Goal: Task Accomplishment & Management: Complete application form

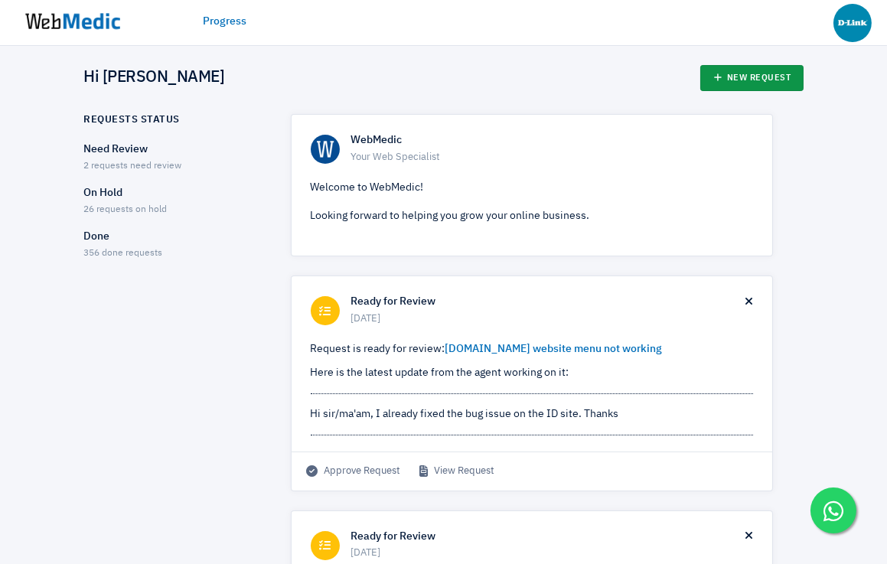
click at [754, 90] on link "New Request" at bounding box center [752, 78] width 103 height 26
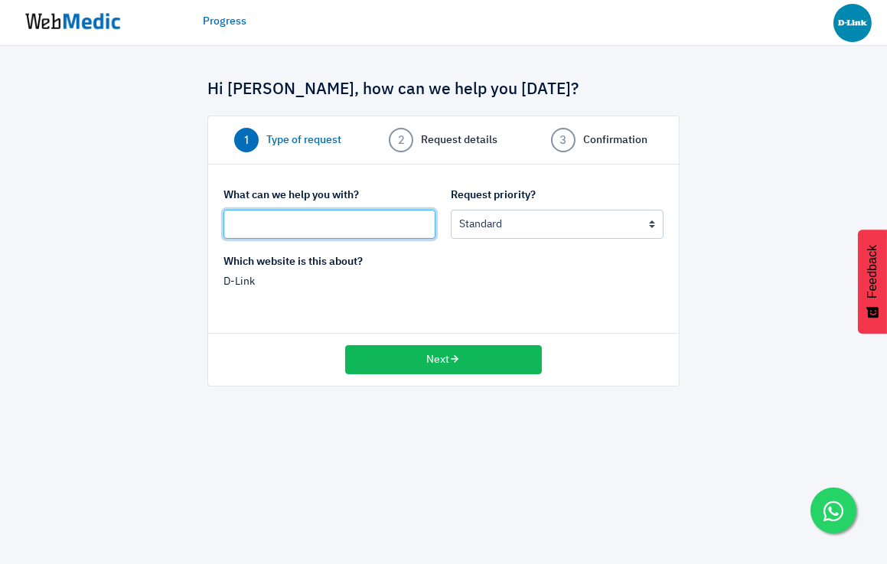
click at [326, 226] on input "text" at bounding box center [330, 224] width 212 height 29
type input "R"
type input "Hide ID Language options"
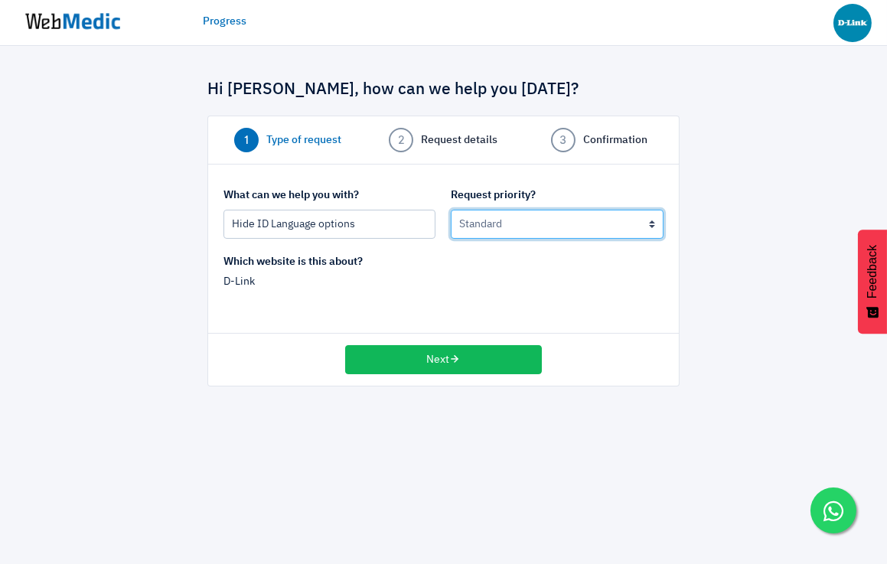
click at [491, 233] on select "Urgent: this is a mission critical issue High: this needs to be prioritized bef…" at bounding box center [557, 224] width 212 height 29
select select "1"
click at [451, 210] on select "Urgent: this is a mission critical issue High: this needs to be prioritized bef…" at bounding box center [557, 224] width 212 height 29
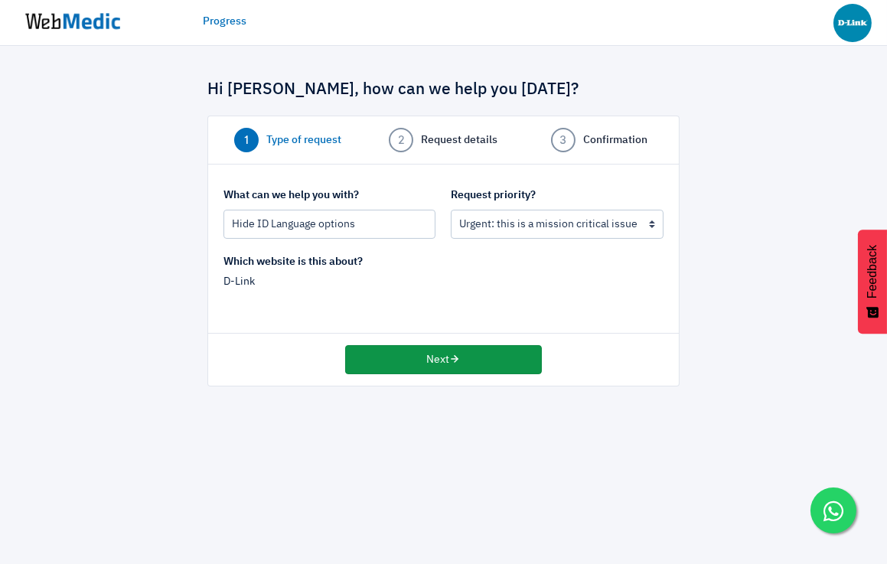
click at [441, 364] on button "Next" at bounding box center [443, 359] width 197 height 29
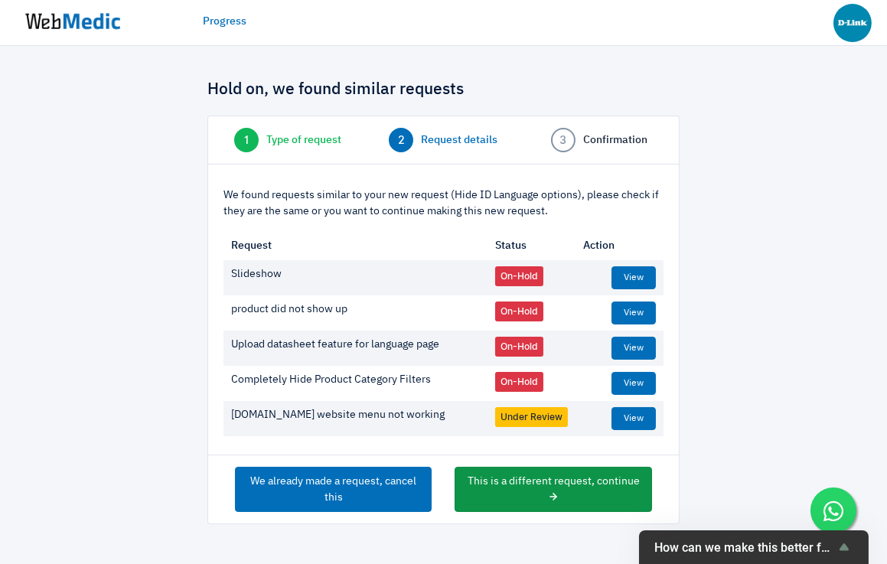
click at [525, 486] on button "This is a different request, continue" at bounding box center [553, 489] width 197 height 45
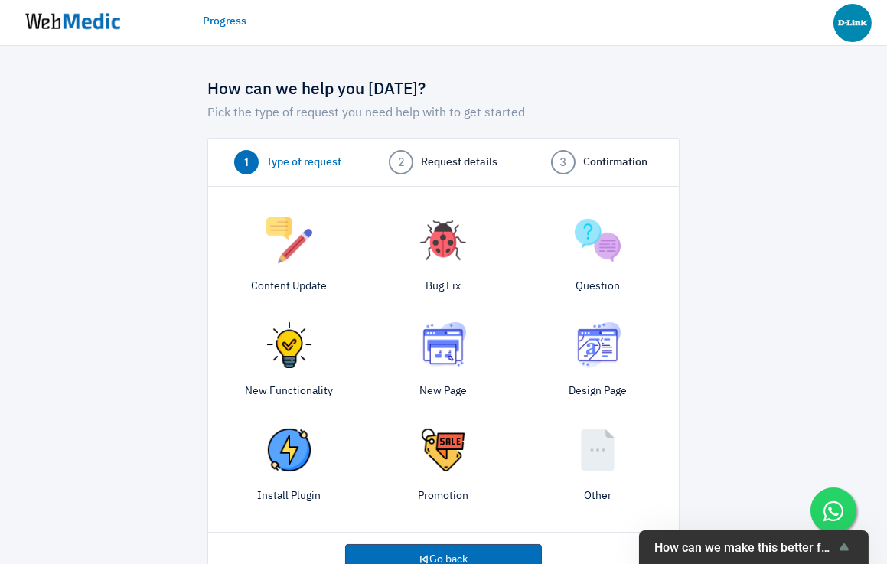
click at [292, 247] on img at bounding box center [289, 240] width 46 height 46
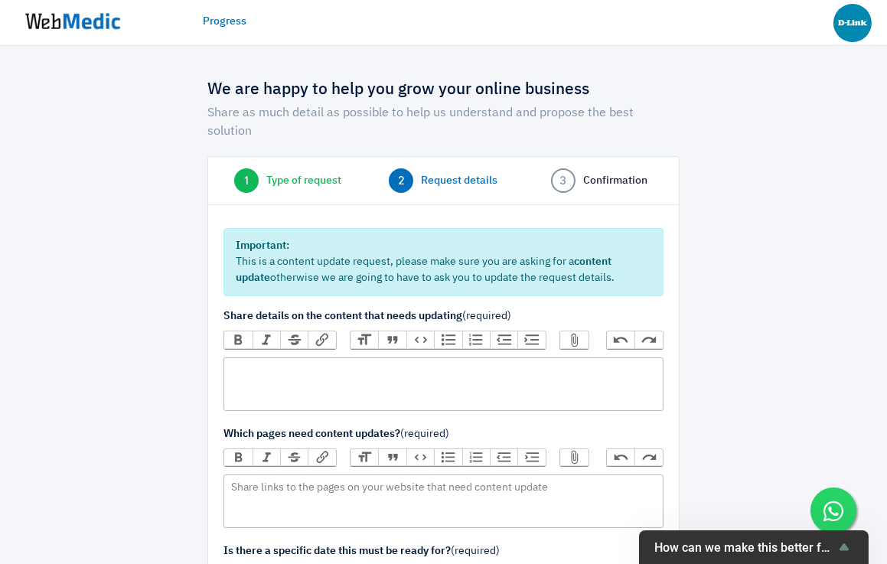
click at [289, 361] on trix-editor at bounding box center [444, 385] width 440 height 54
type trix-editor "<div>H</div>"
type trix-editor "<div>Hide [DOMAIN_NAME] language options everywhere in the website.</div>"
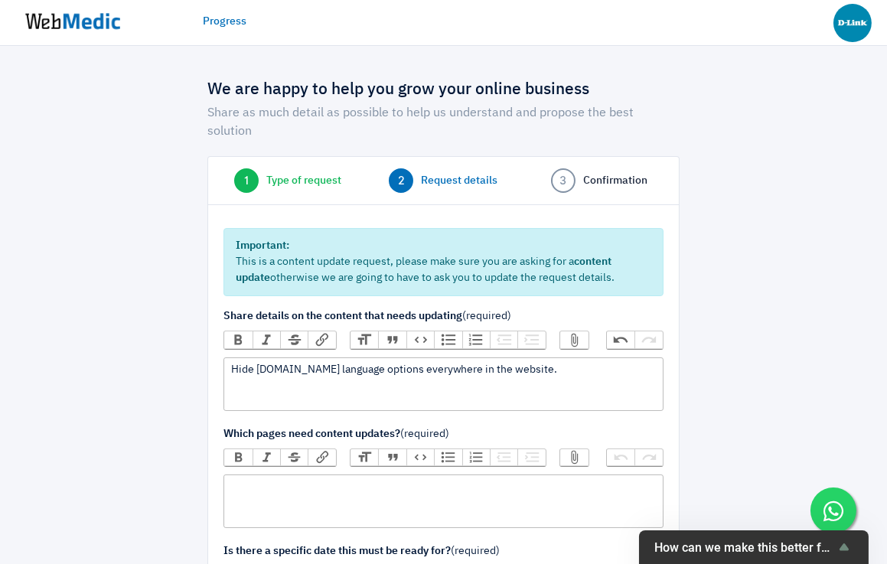
click at [298, 475] on trix-editor at bounding box center [444, 502] width 440 height 54
drag, startPoint x: 256, startPoint y: 352, endPoint x: 332, endPoint y: 351, distance: 75.8
click at [332, 362] on div "Hide [DOMAIN_NAME] language options everywhere in the website." at bounding box center [444, 370] width 426 height 16
copy div "[DOMAIN_NAME]"
click at [273, 488] on trix-editor at bounding box center [444, 502] width 440 height 54
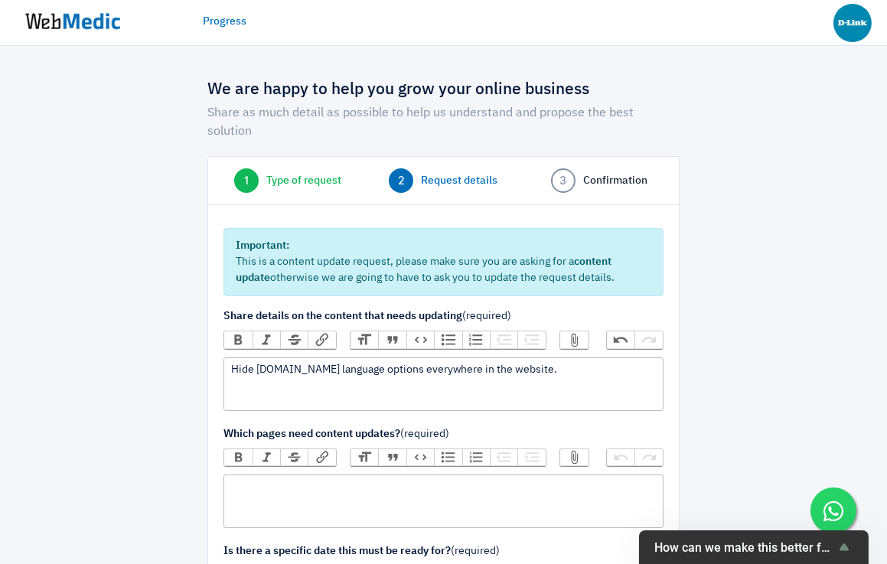
paste trix-editor "<div>[DOMAIN_NAME]</div>"
type trix-editor "<div>[DOMAIN_NAME]</div>"
click at [557, 362] on div "Hide [DOMAIN_NAME] language options everywhere in the website." at bounding box center [444, 370] width 426 height 16
type trix-editor "<div>Hide [DOMAIN_NAME] language options everywhere in the website. Default to …"
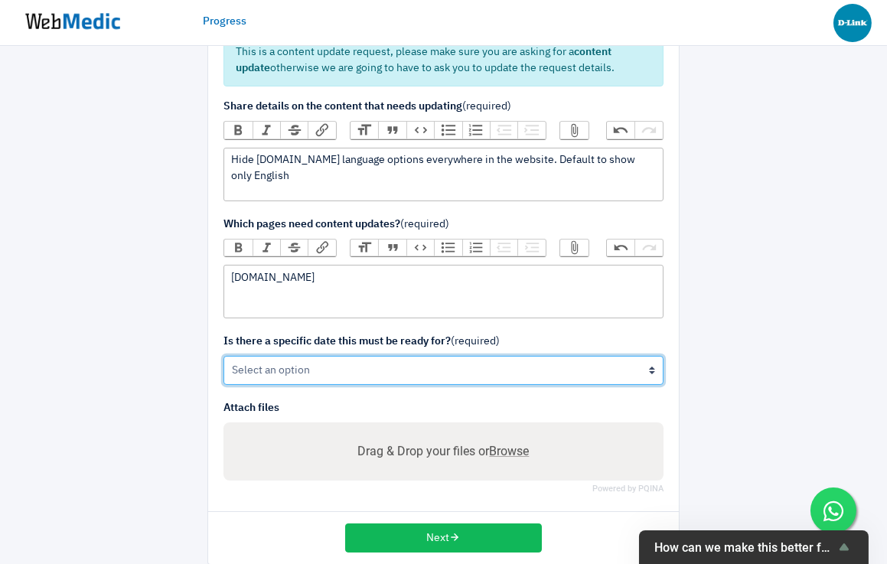
click at [482, 356] on select "Yes No" at bounding box center [444, 370] width 440 height 29
select select "1"
click at [224, 356] on select "Yes No" at bounding box center [444, 370] width 440 height 29
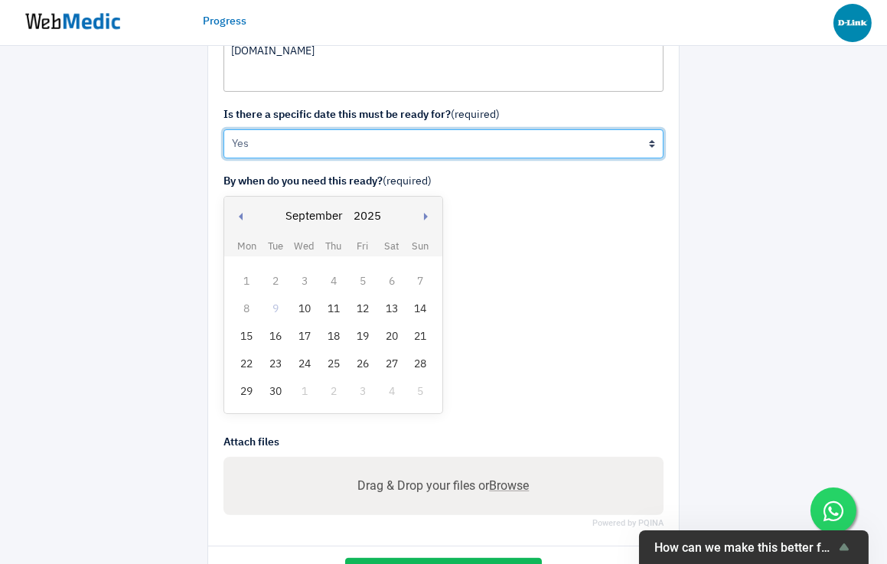
scroll to position [442, 0]
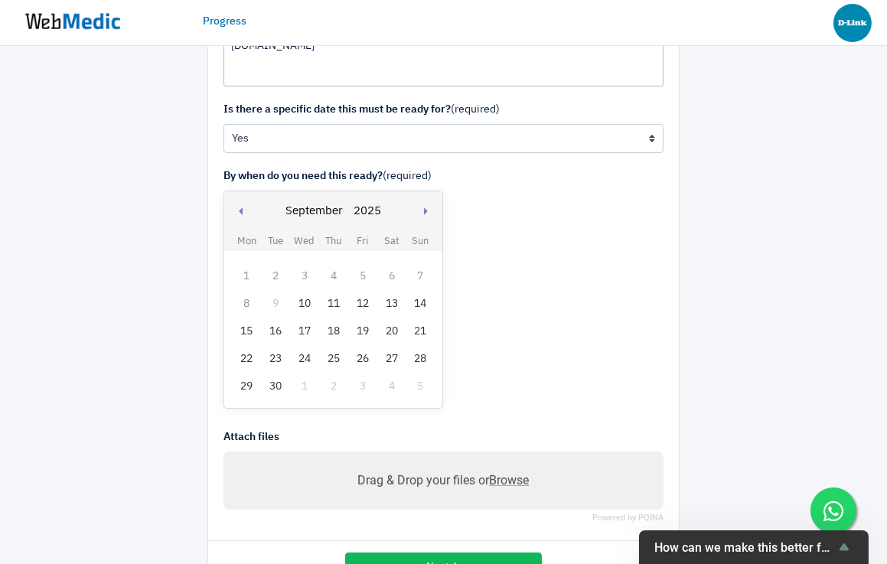
click at [299, 294] on div "10" at bounding box center [305, 304] width 20 height 20
click at [426, 553] on button "Next" at bounding box center [443, 567] width 197 height 29
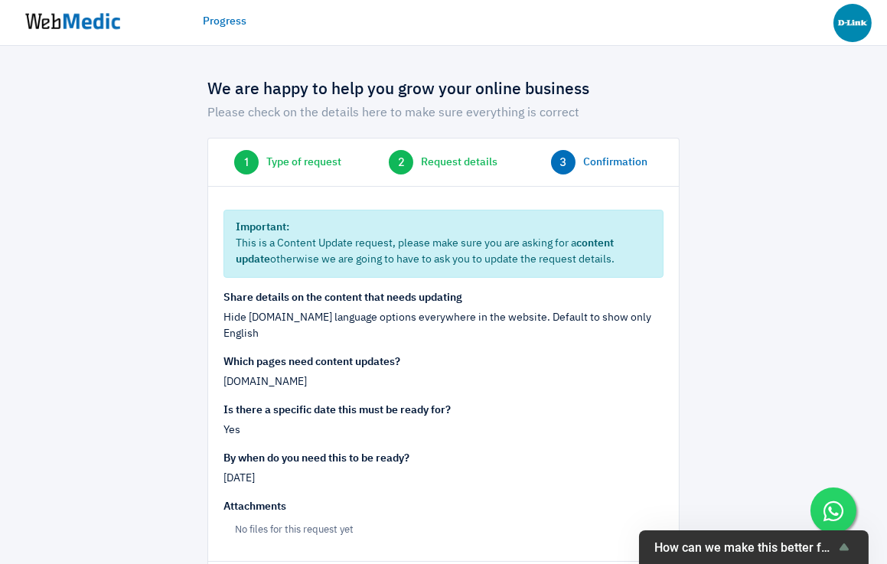
scroll to position [71, 0]
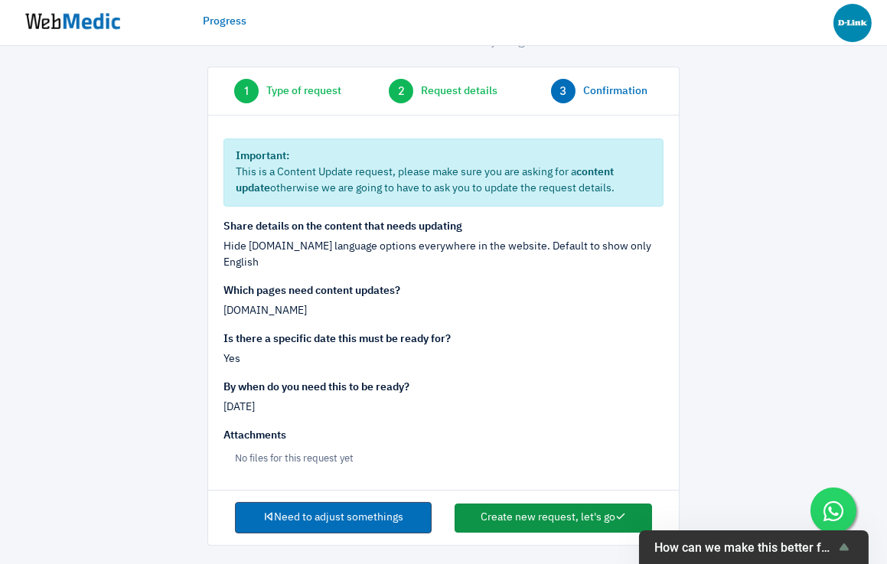
click at [503, 518] on button "Create new request, let's go" at bounding box center [553, 518] width 197 height 29
